Goal: Find specific fact: Find specific fact

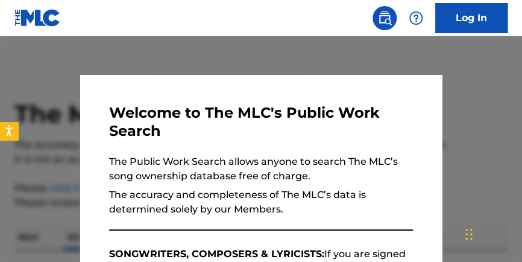
scroll to position [186, 0]
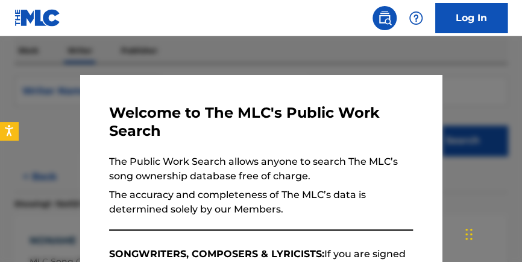
drag, startPoint x: 192, startPoint y: 53, endPoint x: 225, endPoint y: 60, distance: 33.9
click at [192, 54] on div at bounding box center [261, 167] width 522 height 262
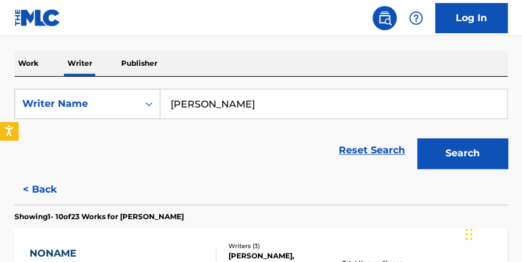
scroll to position [170, 0]
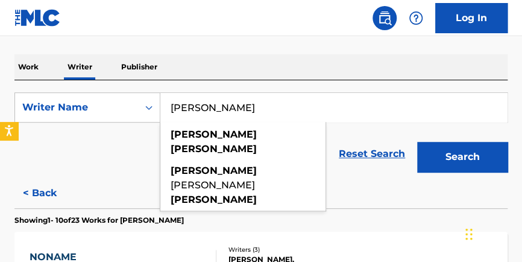
type input "[PERSON_NAME]"
click at [417, 142] on button "Search" at bounding box center [462, 157] width 90 height 30
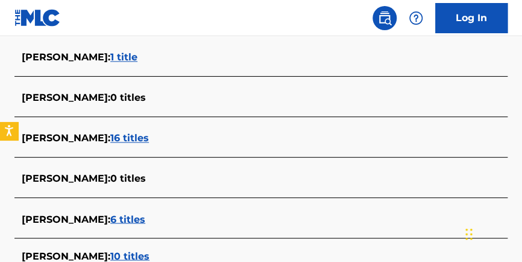
scroll to position [454, 0]
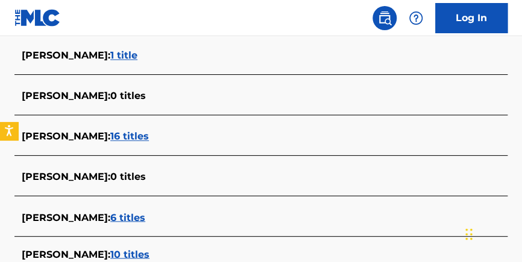
click at [140, 136] on span "16 titles" at bounding box center [129, 135] width 39 height 11
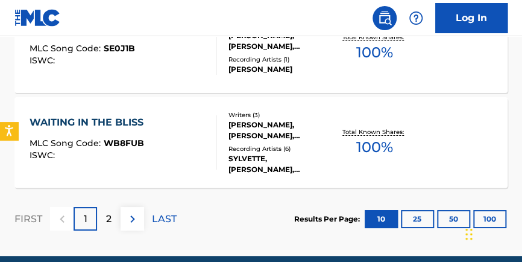
scroll to position [1207, 0]
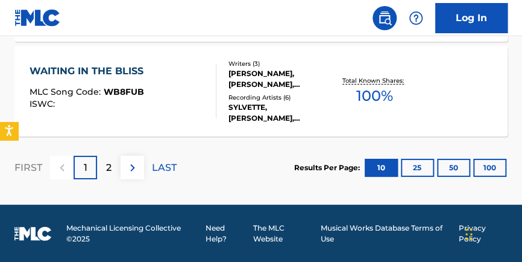
click at [491, 163] on button "100" at bounding box center [489, 167] width 33 height 18
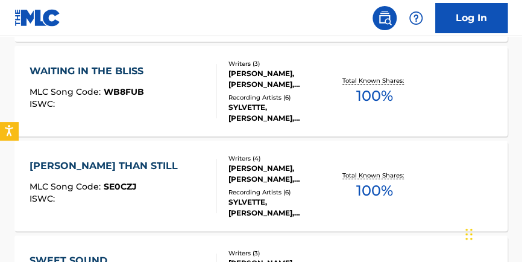
scroll to position [1620, 0]
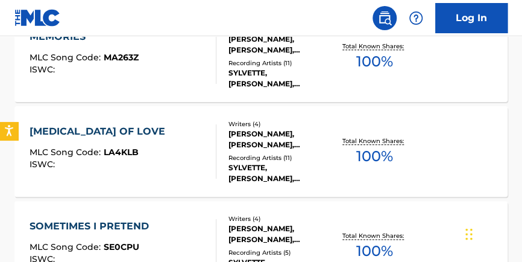
click at [384, 145] on span "100 %" at bounding box center [374, 156] width 37 height 22
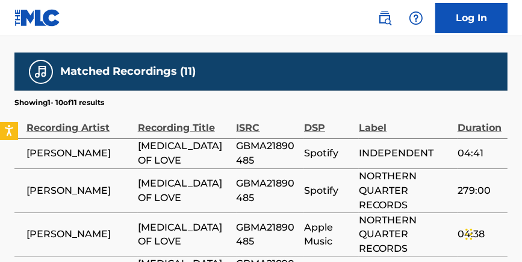
scroll to position [1064, 0]
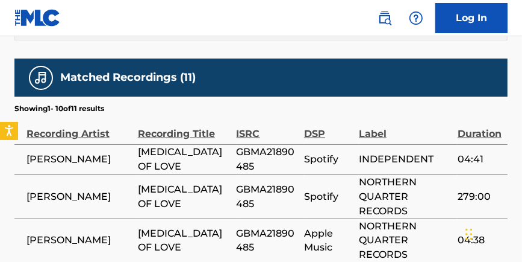
click at [262, 145] on span "GBMA21890485" at bounding box center [267, 159] width 61 height 29
copy span "GBMA21890485"
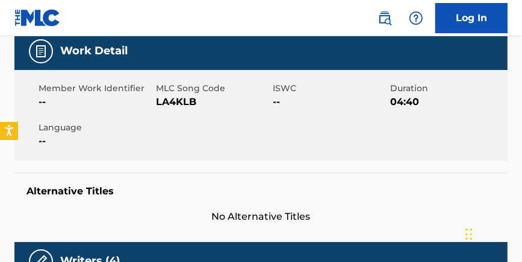
scroll to position [207, 0]
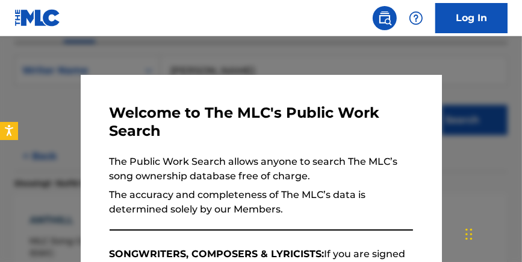
click at [472, 169] on div at bounding box center [261, 167] width 522 height 262
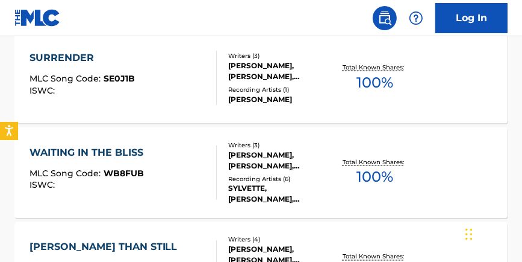
scroll to position [863, 0]
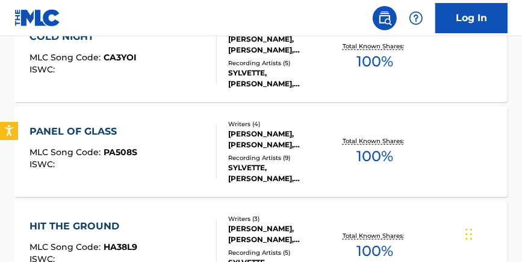
click at [397, 155] on div "Total Known Shares: 100 %" at bounding box center [375, 151] width 82 height 37
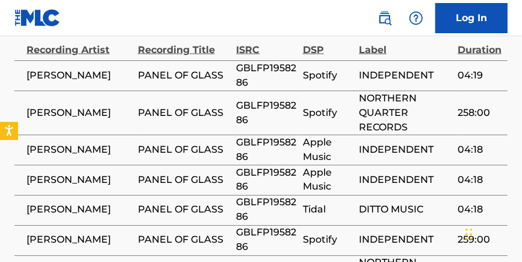
scroll to position [1106, 0]
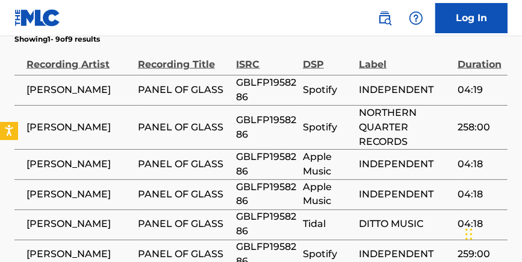
click at [243, 113] on span "GBLFP1958286" at bounding box center [267, 127] width 60 height 29
click at [244, 113] on span "GBLFP1958286" at bounding box center [267, 127] width 60 height 29
copy span "GBLFP1958286"
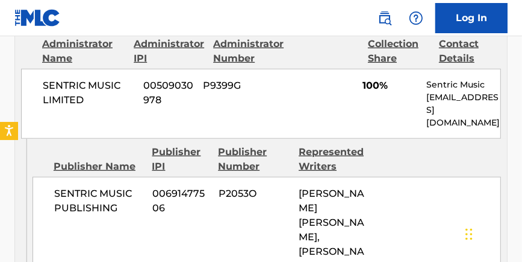
scroll to position [380, 0]
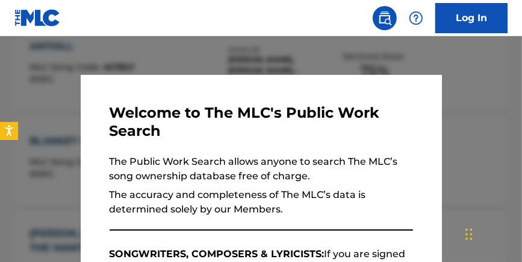
click at [283, 65] on div at bounding box center [261, 167] width 522 height 262
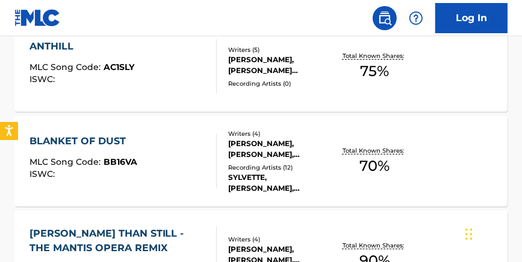
scroll to position [1714, 0]
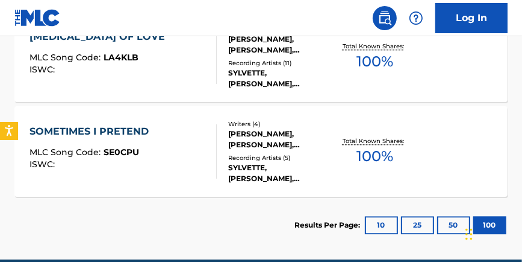
click at [378, 147] on span "100 %" at bounding box center [375, 156] width 37 height 22
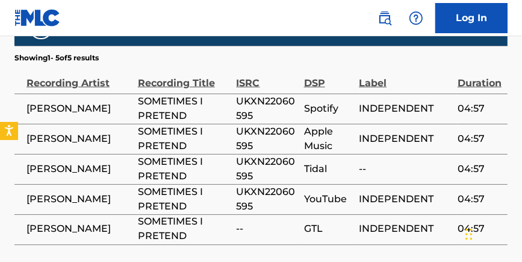
scroll to position [1095, 0]
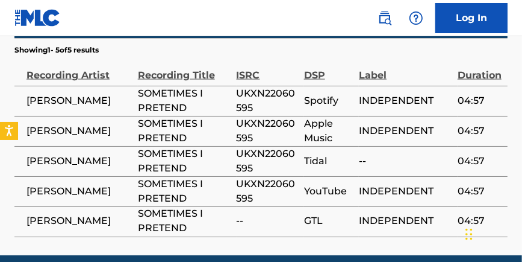
click at [262, 86] on span "UKXN22060595" at bounding box center [267, 100] width 61 height 29
copy span "UKXN22060595"
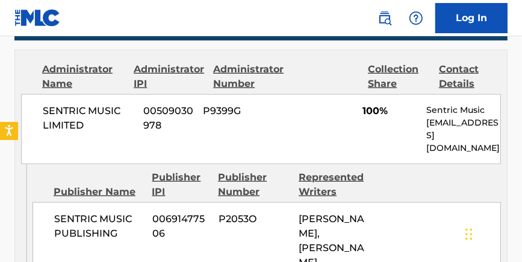
scroll to position [0, 0]
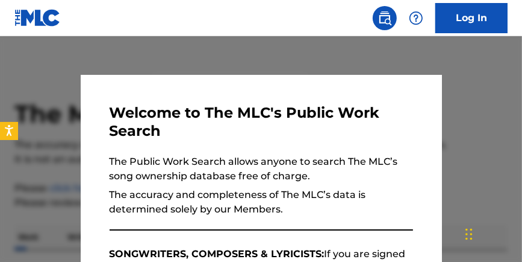
scroll to position [186, 0]
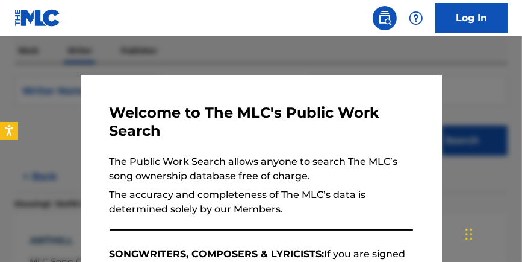
drag, startPoint x: 293, startPoint y: 60, endPoint x: 417, endPoint y: 70, distance: 124.0
click at [295, 60] on div at bounding box center [261, 167] width 522 height 262
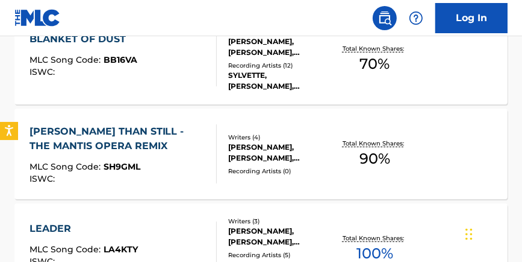
scroll to position [1241, 0]
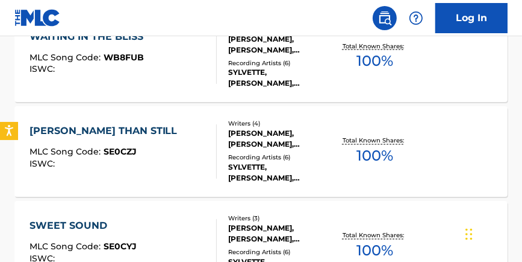
click at [377, 147] on span "100 %" at bounding box center [375, 156] width 37 height 22
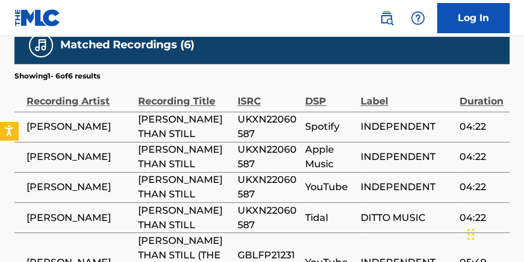
scroll to position [1086, 0]
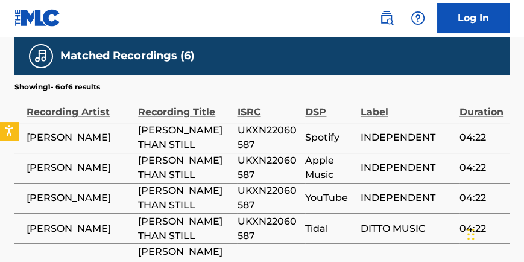
click at [255, 183] on span "UKXN22060587" at bounding box center [268, 197] width 62 height 29
copy span "UKXN22060587"
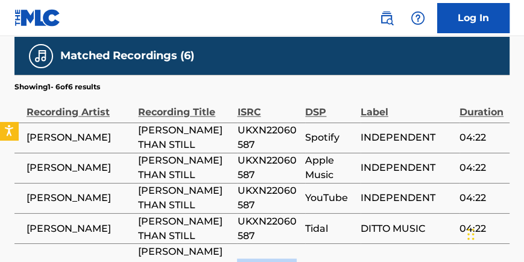
copy span "GBLFP2123171"
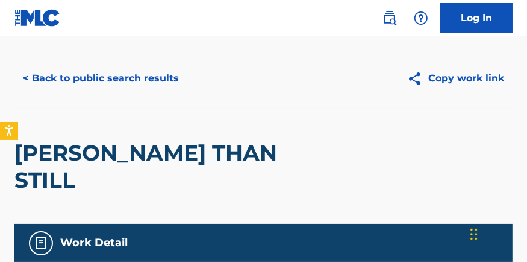
scroll to position [0, 0]
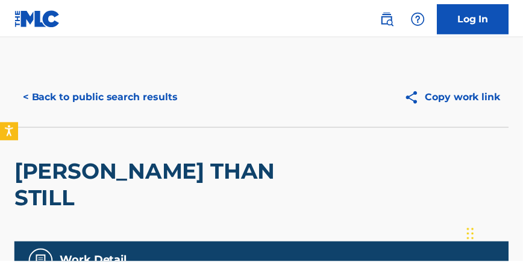
scroll to position [186, 0]
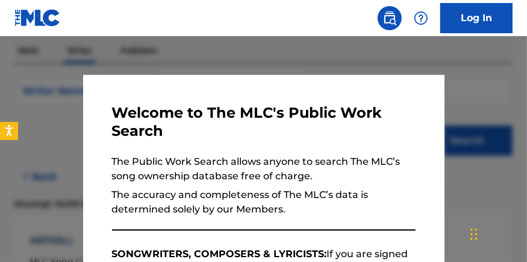
drag, startPoint x: 315, startPoint y: 53, endPoint x: 321, endPoint y: 57, distance: 7.0
click at [318, 55] on div at bounding box center [263, 167] width 527 height 262
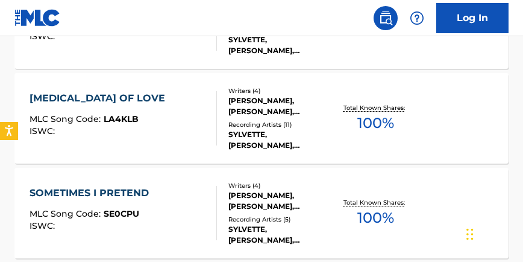
scroll to position [482, 0]
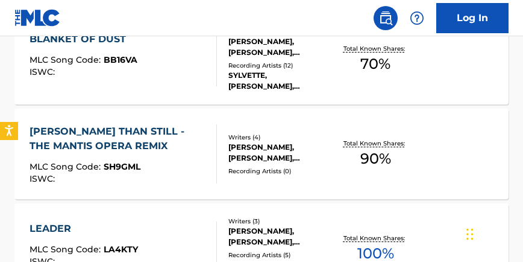
click at [382, 158] on span "90 %" at bounding box center [375, 159] width 31 height 22
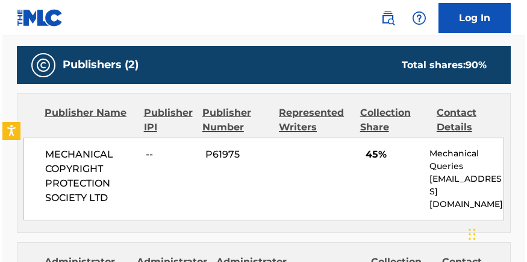
scroll to position [639, 0]
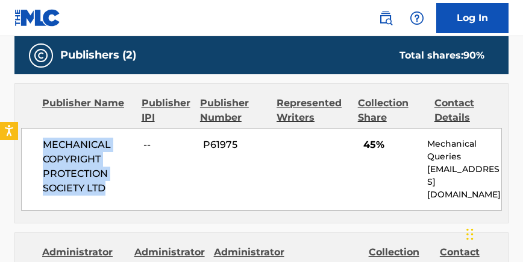
drag, startPoint x: 38, startPoint y: 139, endPoint x: 137, endPoint y: 202, distance: 117.5
click at [137, 202] on div "MECHANICAL COPYRIGHT PROTECTION SOCIETY LTD -- P61975 45% Mechanical Queries [E…" at bounding box center [261, 169] width 481 height 83
copy span "MECHANICAL COPYRIGHT PROTECTION SOCIETY LTD"
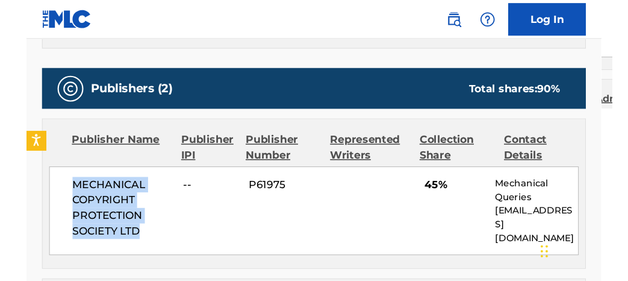
scroll to position [7, 0]
